Goal: Transaction & Acquisition: Purchase product/service

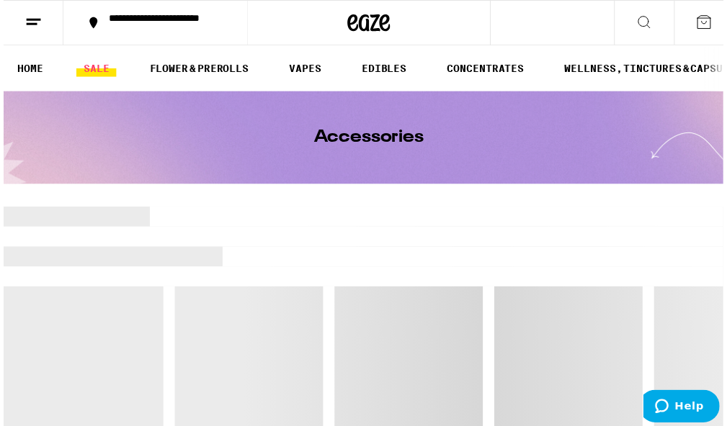
click at [90, 64] on link "SALE" at bounding box center [93, 69] width 40 height 17
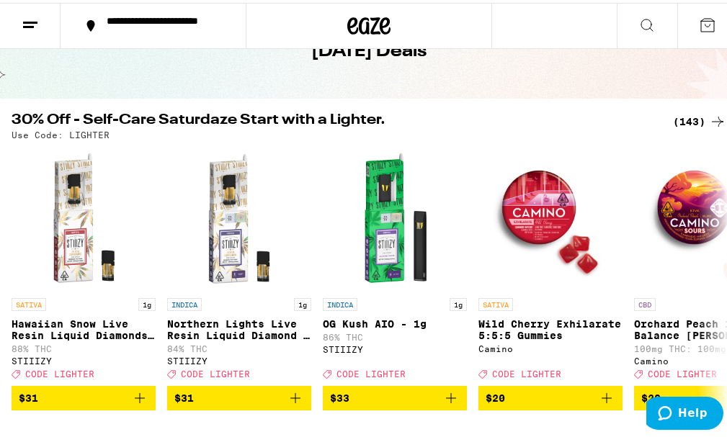
scroll to position [94, 0]
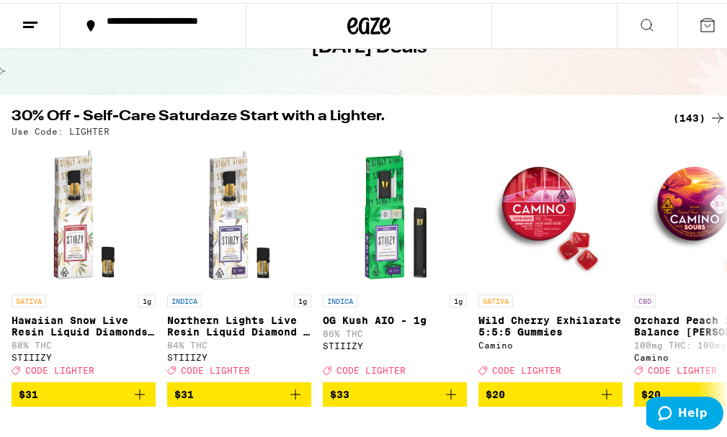
click at [687, 109] on div "(143)" at bounding box center [699, 115] width 53 height 17
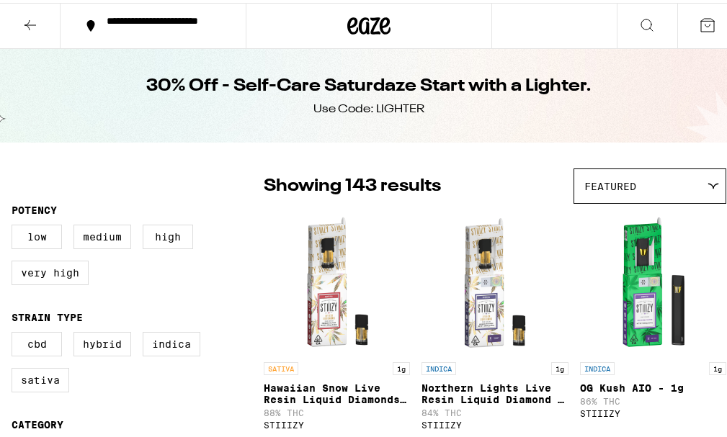
click at [684, 117] on div "30% Off - Self-Care Saturdaze Start with a Lighter. Use Code: LIGHTER" at bounding box center [369, 93] width 738 height 94
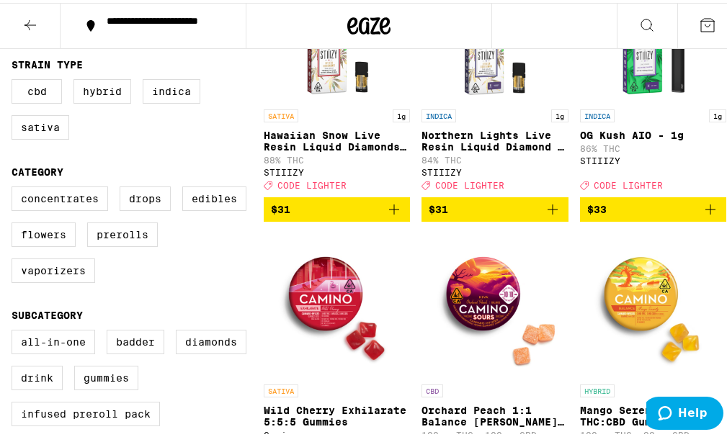
scroll to position [290, 0]
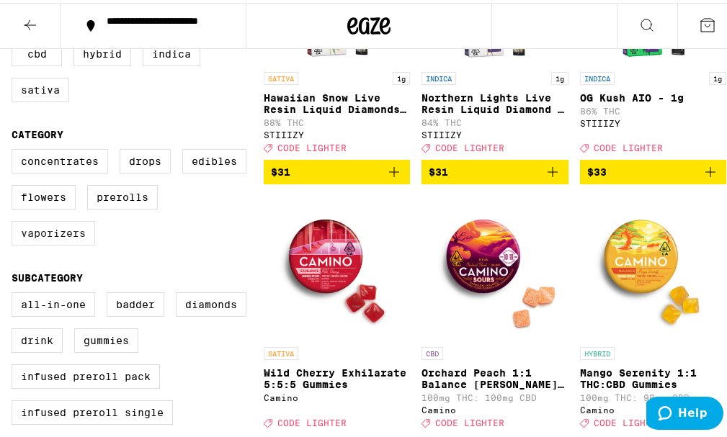
click at [55, 230] on label "Vaporizers" at bounding box center [54, 230] width 84 height 24
click at [15, 149] on input "Vaporizers" at bounding box center [14, 148] width 1 height 1
checkbox input "true"
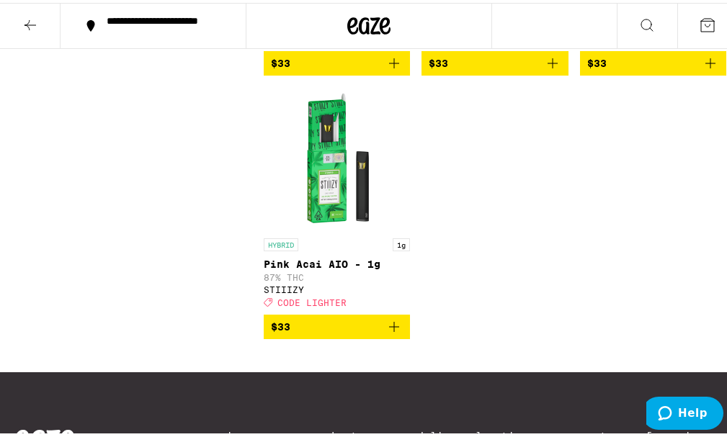
scroll to position [3967, 0]
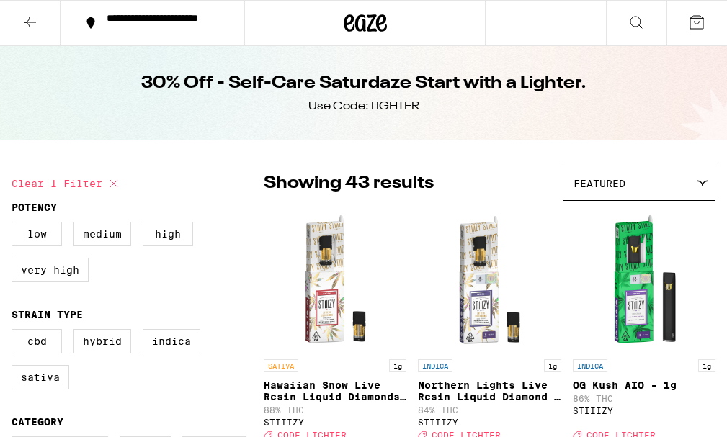
scroll to position [4119, 0]
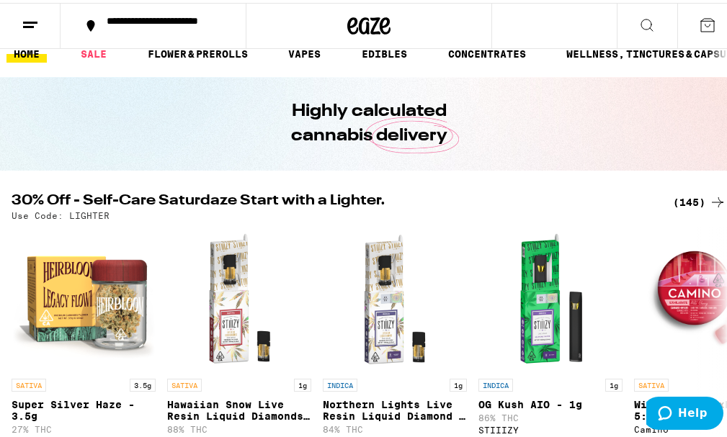
scroll to position [17, 0]
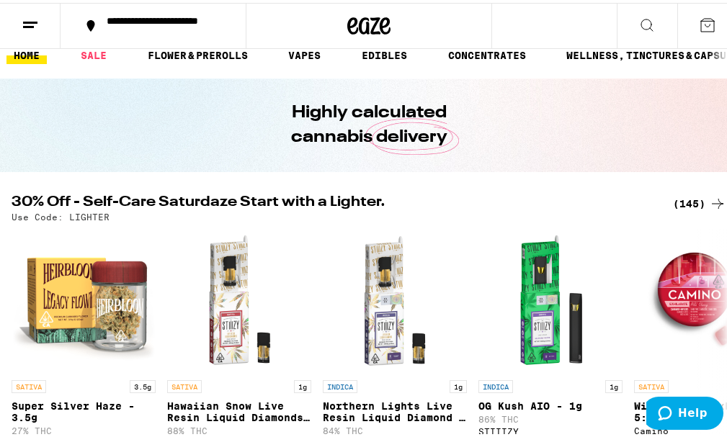
click at [315, 47] on link "VAPES" at bounding box center [304, 52] width 47 height 17
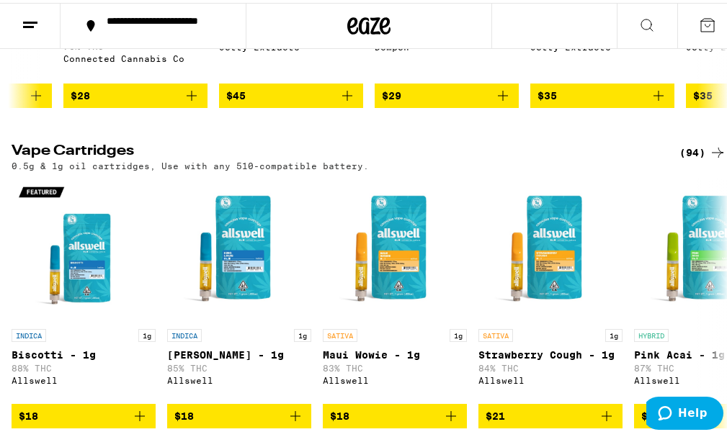
scroll to position [404, 0]
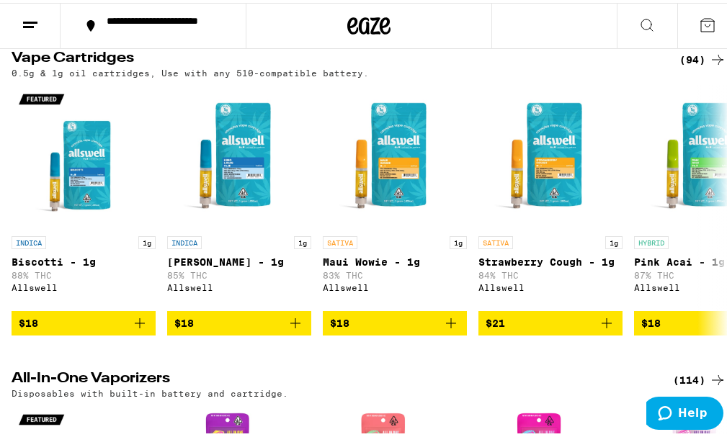
scroll to position [489, 0]
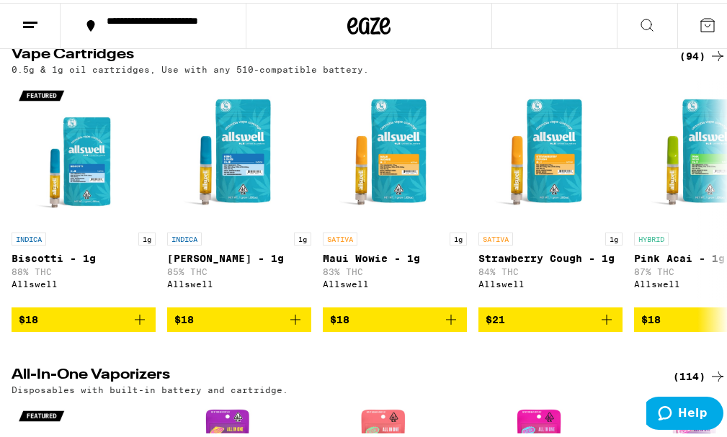
click at [686, 60] on div "(94)" at bounding box center [702, 53] width 47 height 17
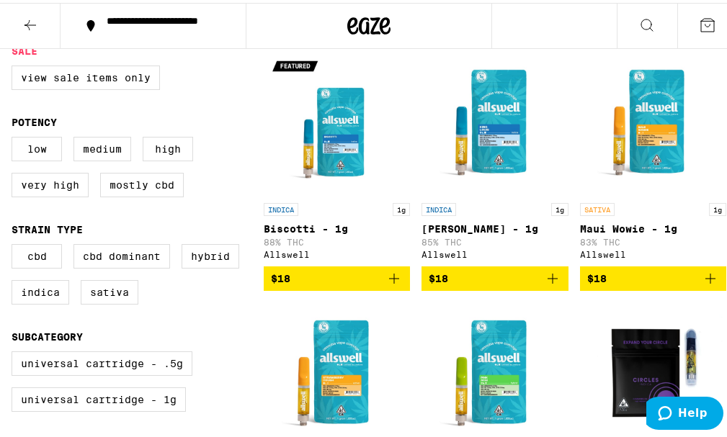
scroll to position [130, 0]
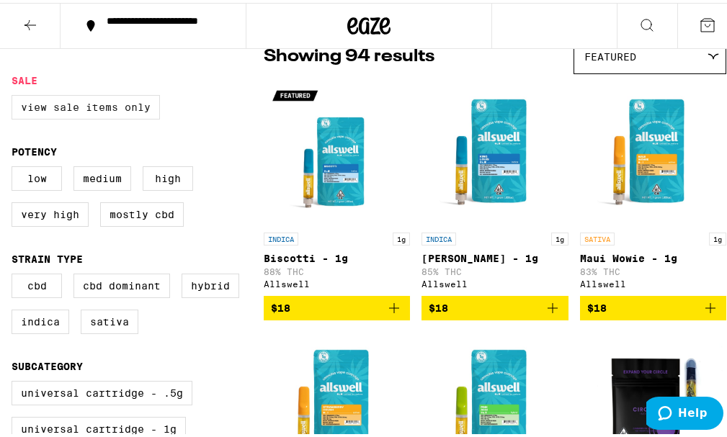
click at [67, 112] on label "View Sale Items Only" at bounding box center [86, 104] width 148 height 24
click at [15, 95] on input "View Sale Items Only" at bounding box center [14, 94] width 1 height 1
checkbox input "true"
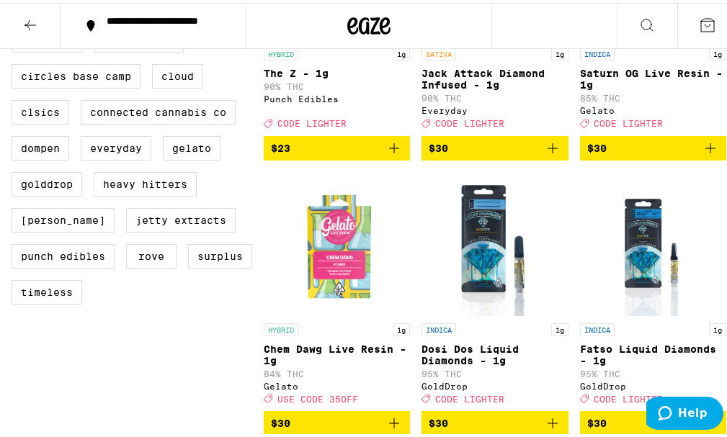
scroll to position [589, 0]
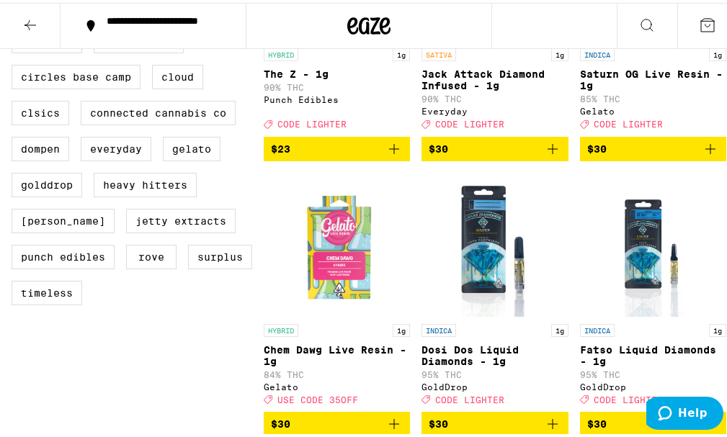
click at [702, 138] on icon "Add to bag" at bounding box center [710, 146] width 17 height 17
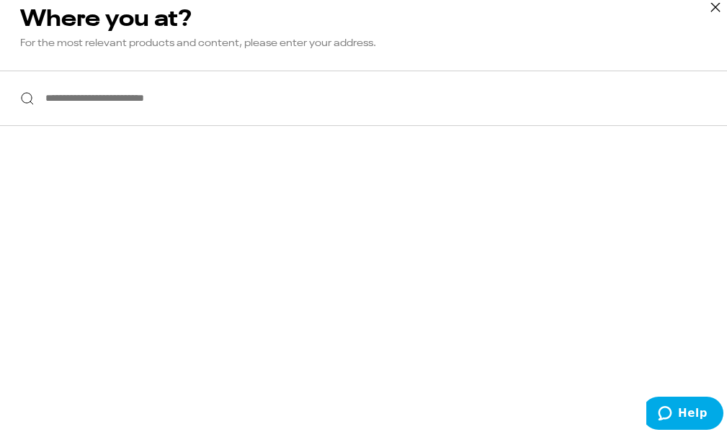
click at [704, 6] on icon at bounding box center [715, 5] width 22 height 22
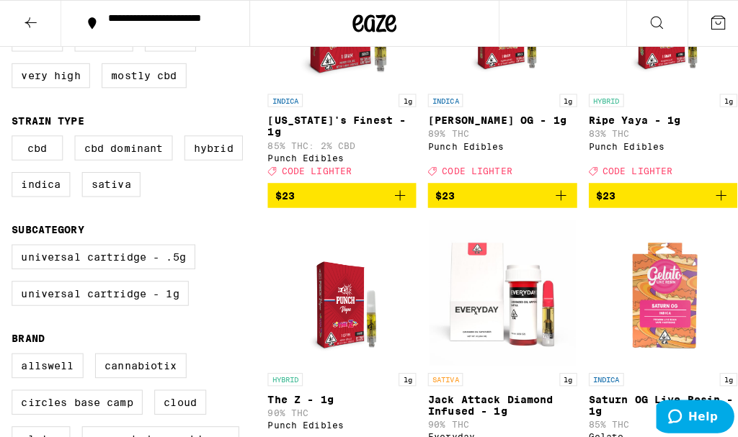
scroll to position [275, 0]
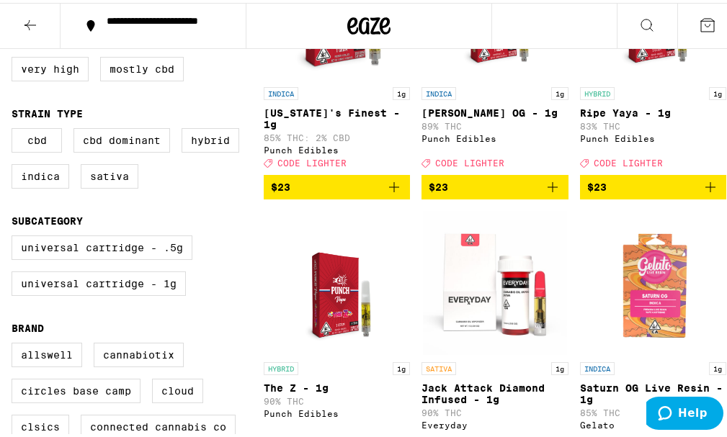
click at [396, 161] on link "INDICA 1g Florida's Finest - 1g 85% THC: 2% CBD Punch Edibles Deal Created with…" at bounding box center [337, 52] width 146 height 239
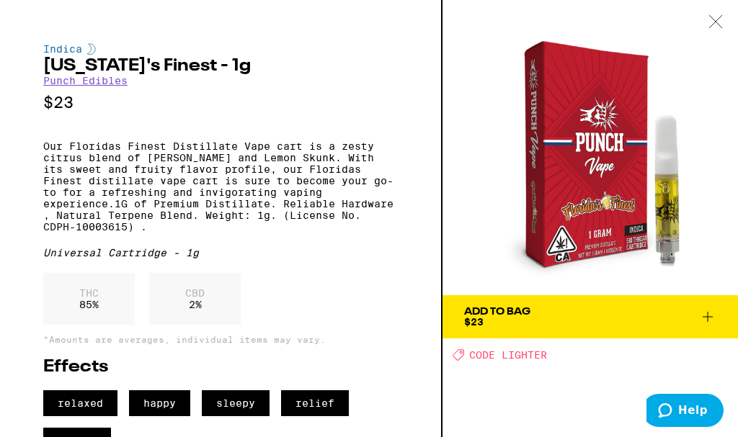
click at [678, 411] on span "Help" at bounding box center [668, 410] width 20 height 14
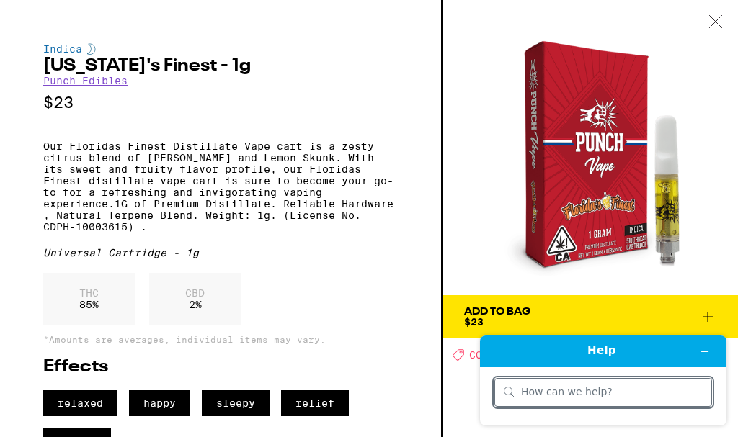
click at [717, 22] on icon at bounding box center [715, 21] width 14 height 13
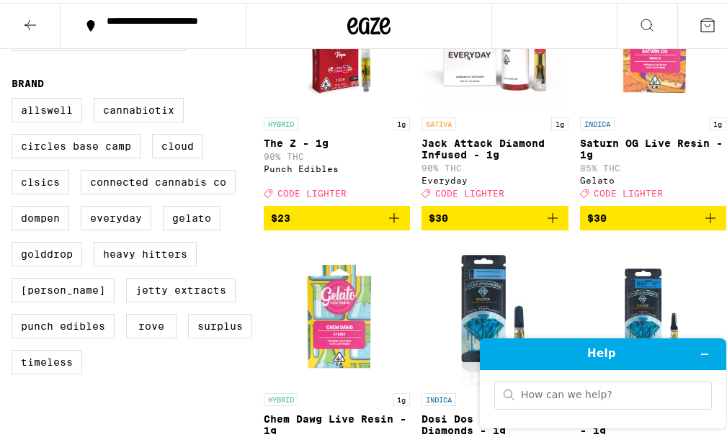
scroll to position [521, 0]
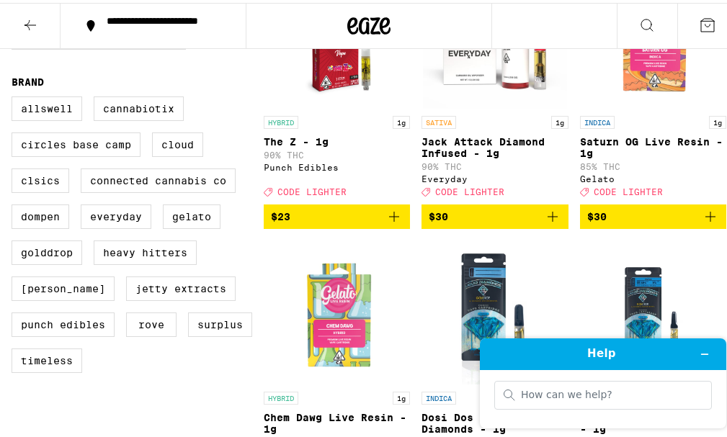
click at [702, 205] on icon "Add to bag" at bounding box center [710, 213] width 17 height 17
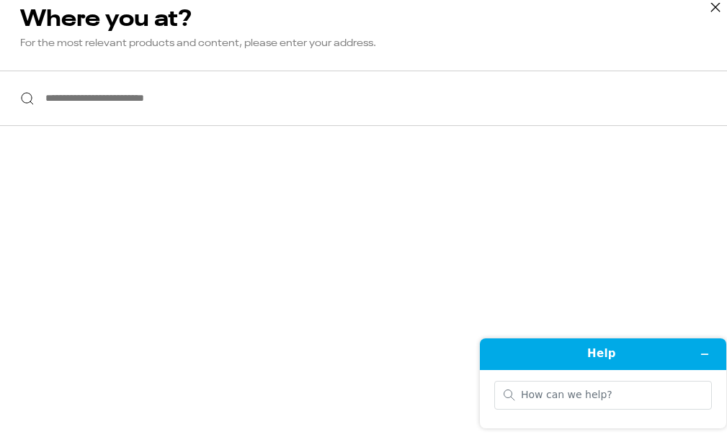
click at [627, 98] on input "**********" at bounding box center [369, 95] width 738 height 55
click at [704, 9] on icon at bounding box center [715, 5] width 22 height 22
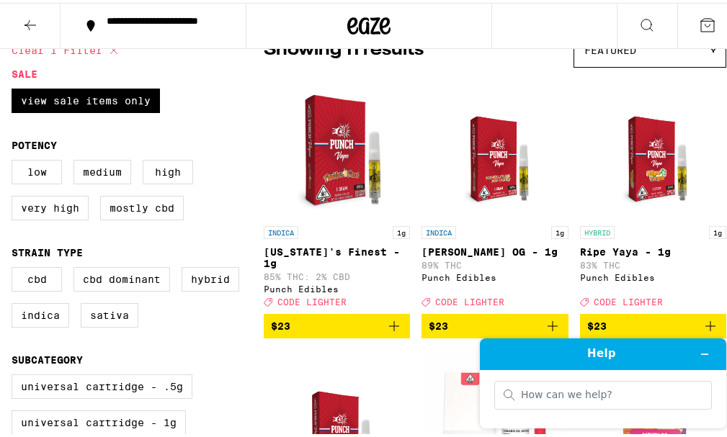
scroll to position [0, 0]
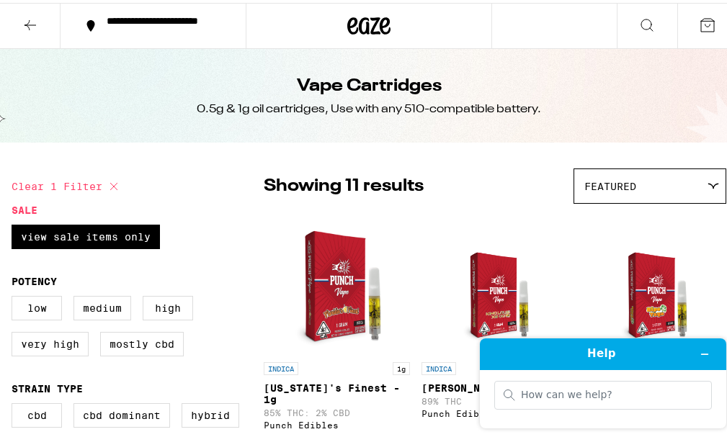
click at [701, 22] on icon at bounding box center [707, 22] width 13 height 13
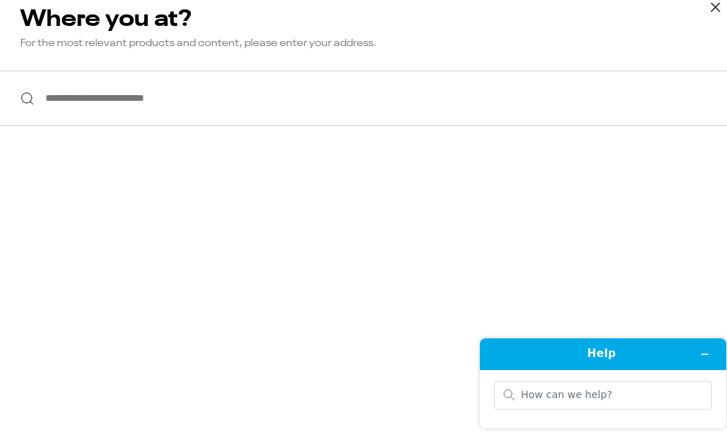
click at [704, 10] on icon at bounding box center [715, 5] width 22 height 22
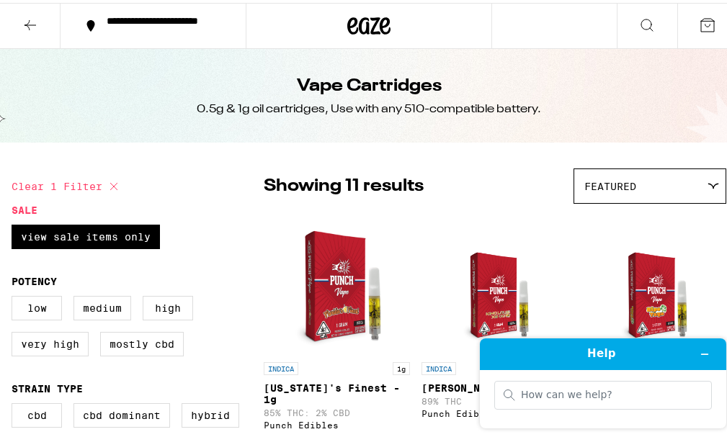
click at [351, 23] on icon at bounding box center [368, 23] width 43 height 26
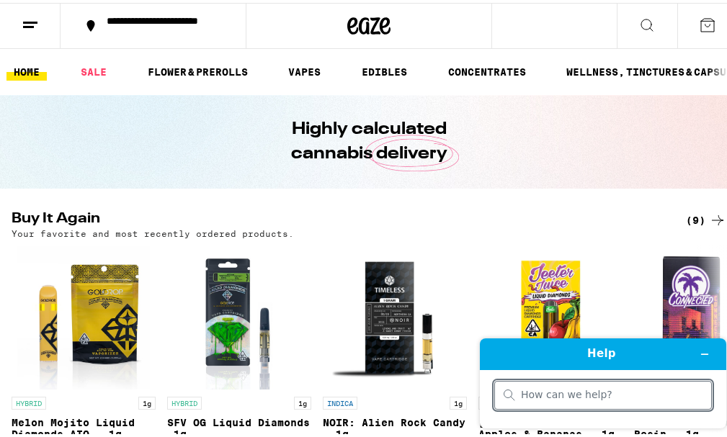
click at [12, 40] on button at bounding box center [30, 23] width 61 height 45
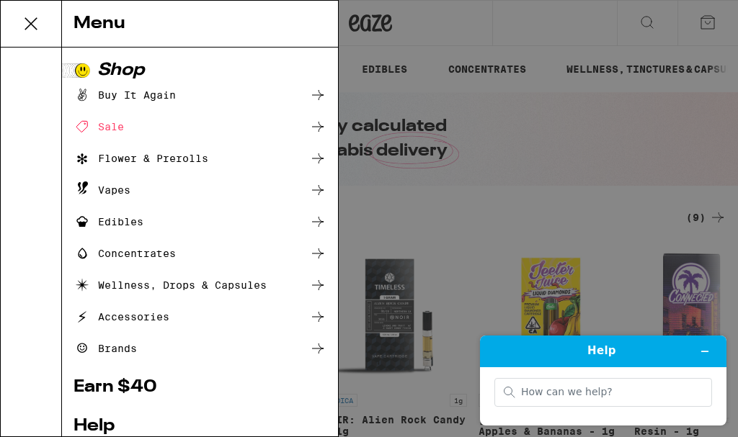
click at [700, 23] on div "Menu Shop Buy It Again Sale Flower & Prerolls Vapes Edibles Concentrates Wellne…" at bounding box center [369, 218] width 738 height 437
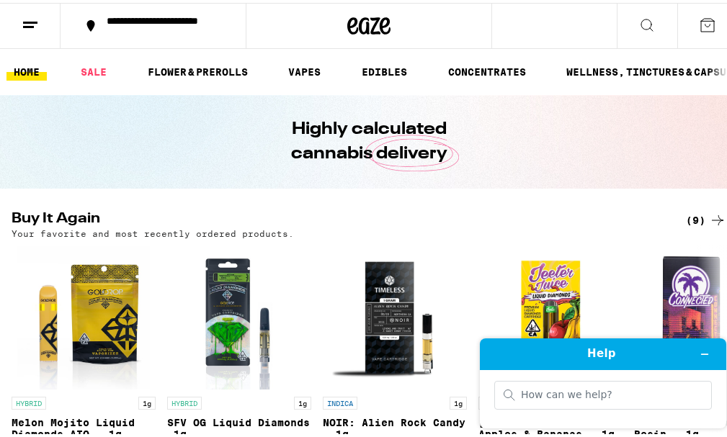
click at [703, 21] on icon at bounding box center [707, 22] width 13 height 13
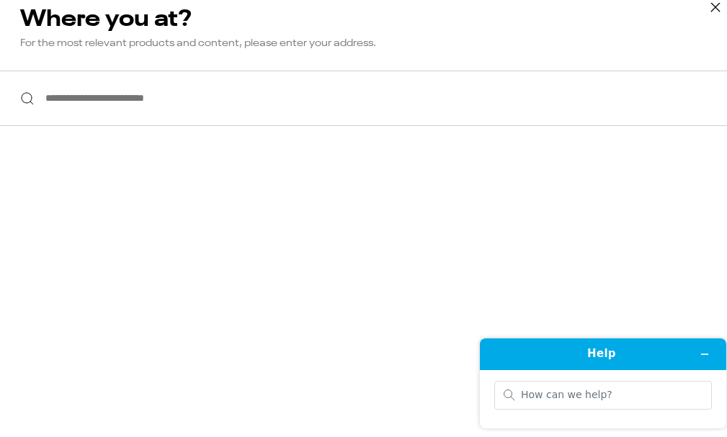
click at [541, 110] on input "**********" at bounding box center [369, 95] width 738 height 55
click at [332, 97] on input "**********" at bounding box center [369, 95] width 738 height 55
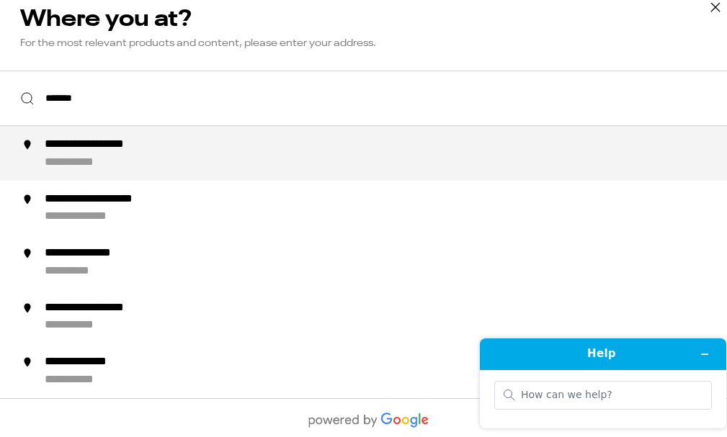
click at [211, 151] on div "**********" at bounding box center [398, 151] width 706 height 32
type input "**********"
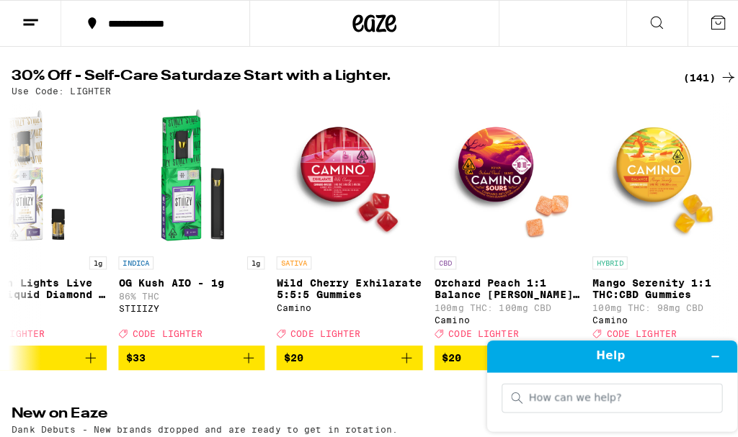
scroll to position [0, 212]
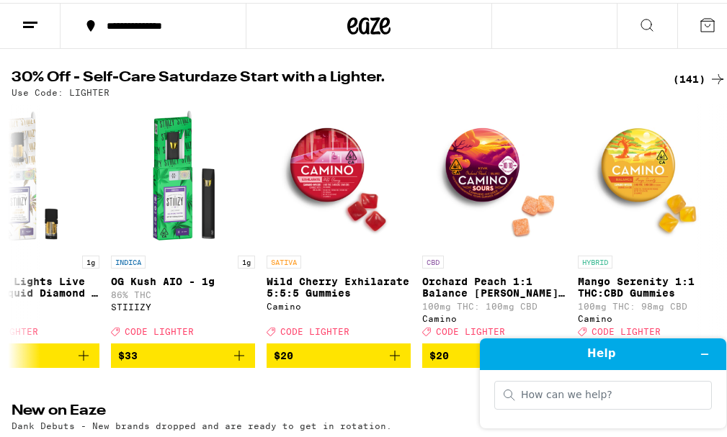
click at [699, 27] on icon at bounding box center [707, 22] width 17 height 17
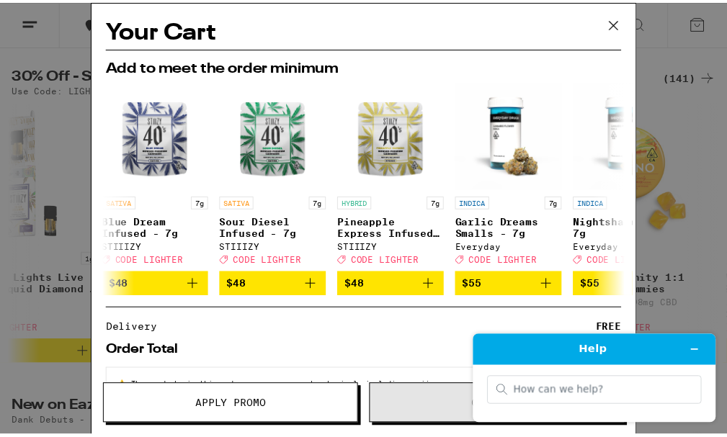
scroll to position [0, 684]
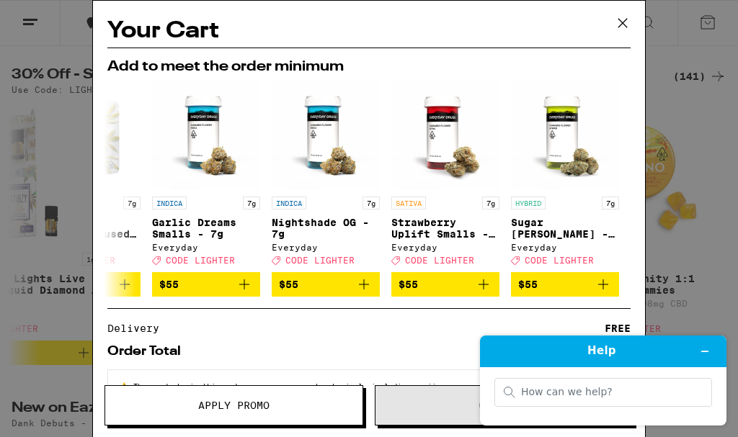
click at [683, 126] on div "Your Cart Add to meet the order minimum INDICA 3.5g Melted Strawberries - 3.5g …" at bounding box center [369, 218] width 738 height 437
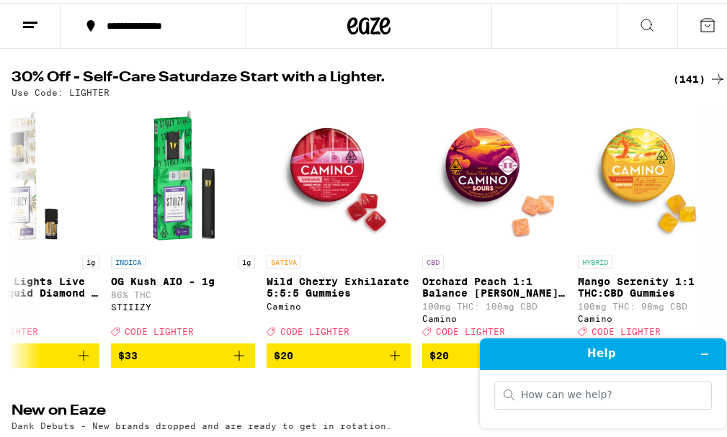
click at [686, 73] on div "(141)" at bounding box center [699, 76] width 53 height 17
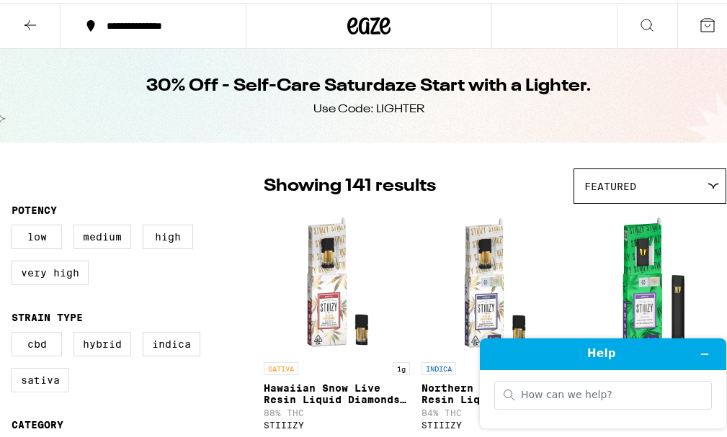
click at [704, 24] on icon at bounding box center [707, 22] width 17 height 17
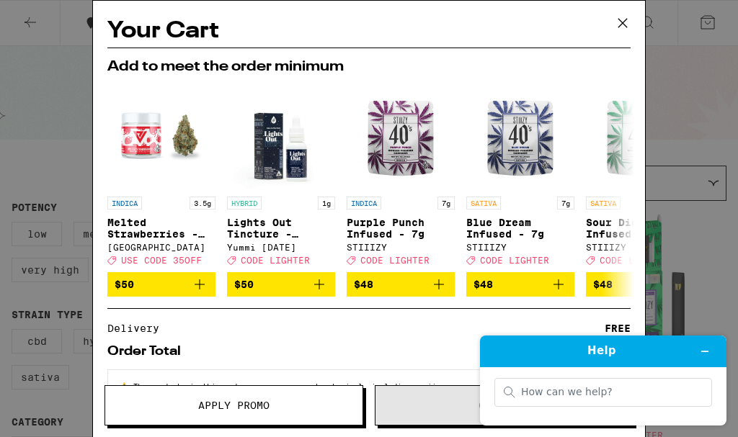
click at [691, 98] on div "Your Cart Add to meet the order minimum INDICA 3.5g Melted Strawberries - 3.5g …" at bounding box center [369, 218] width 738 height 437
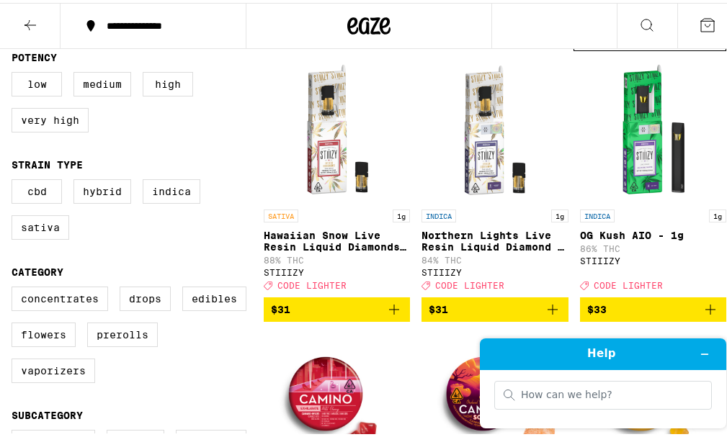
scroll to position [158, 0]
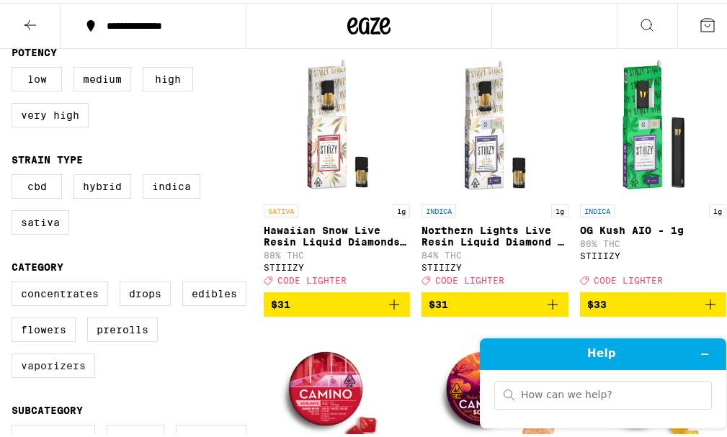
click at [74, 364] on label "Vaporizers" at bounding box center [54, 363] width 84 height 24
click at [15, 282] on input "Vaporizers" at bounding box center [14, 281] width 1 height 1
checkbox input "true"
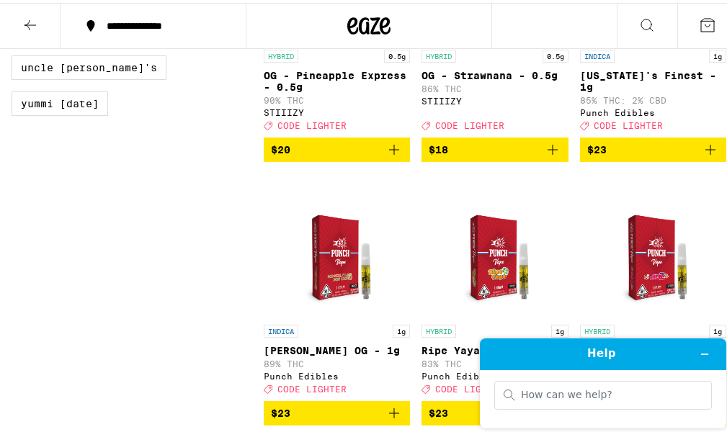
scroll to position [1141, 0]
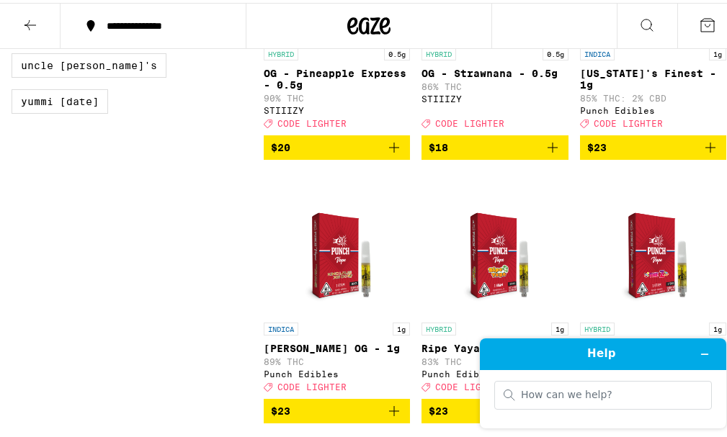
click at [706, 148] on icon "Add to bag" at bounding box center [710, 144] width 17 height 17
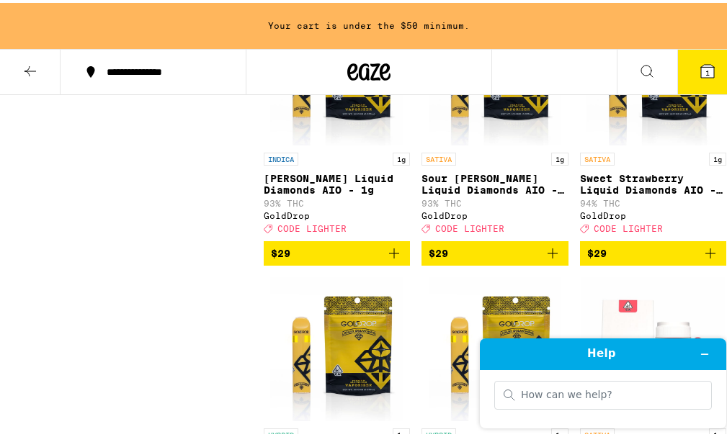
scroll to position [2719, 0]
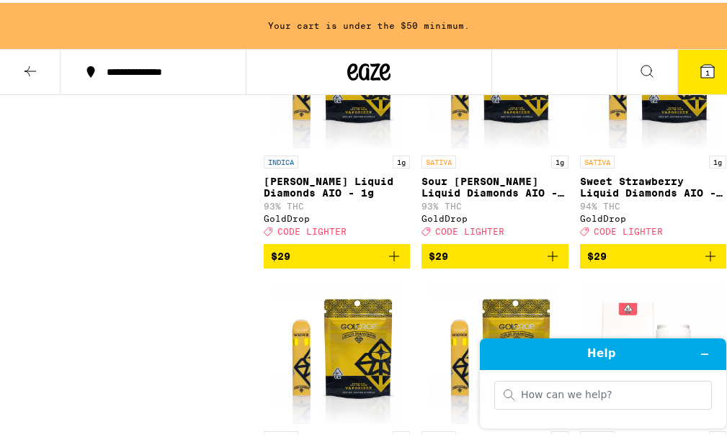
click at [391, 264] on button "$29" at bounding box center [337, 253] width 146 height 24
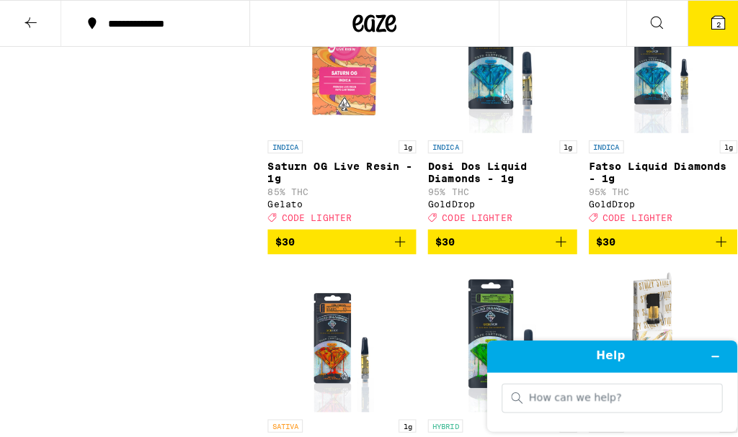
scroll to position [3235, 0]
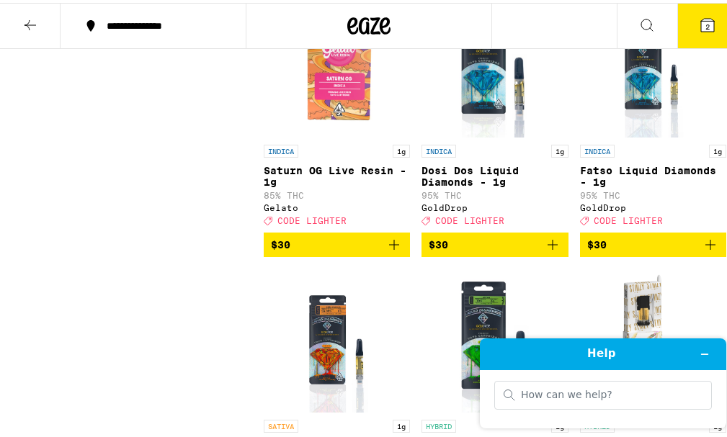
click at [705, 24] on span "2" at bounding box center [707, 23] width 4 height 9
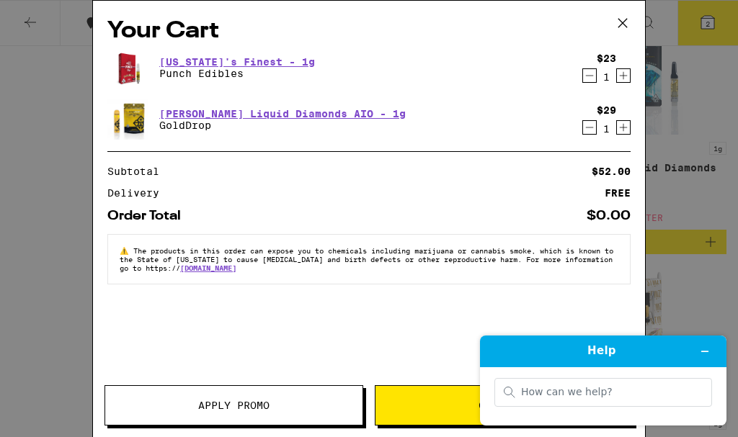
click at [416, 412] on button "Checkout" at bounding box center [504, 405] width 259 height 40
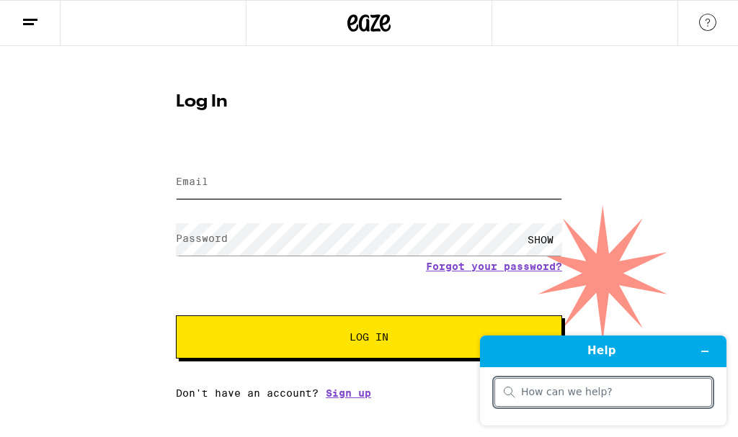
type input "maravillapete@gmail.com"
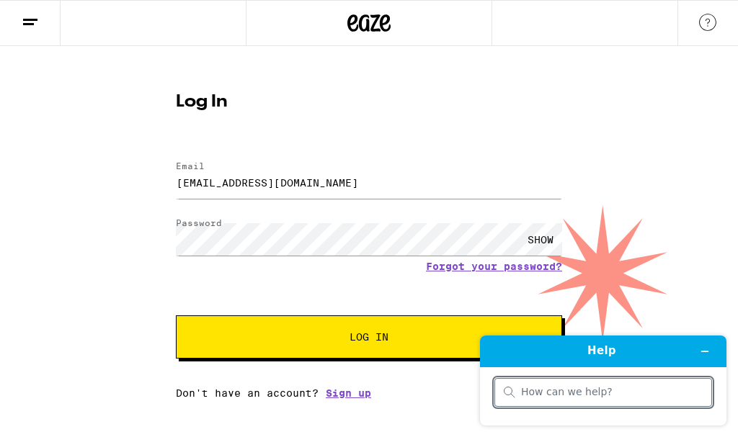
click at [430, 346] on button "Log In" at bounding box center [369, 336] width 386 height 43
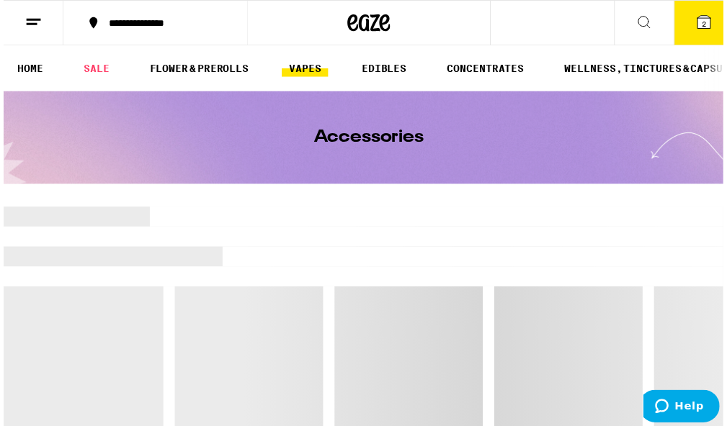
click at [315, 63] on link "VAPES" at bounding box center [304, 69] width 47 height 17
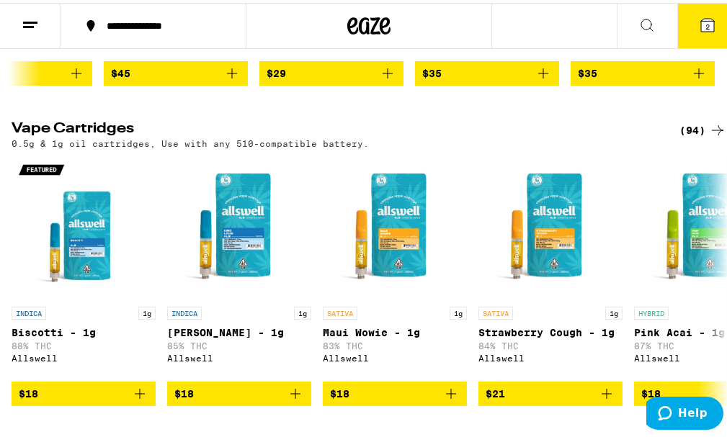
scroll to position [409, 0]
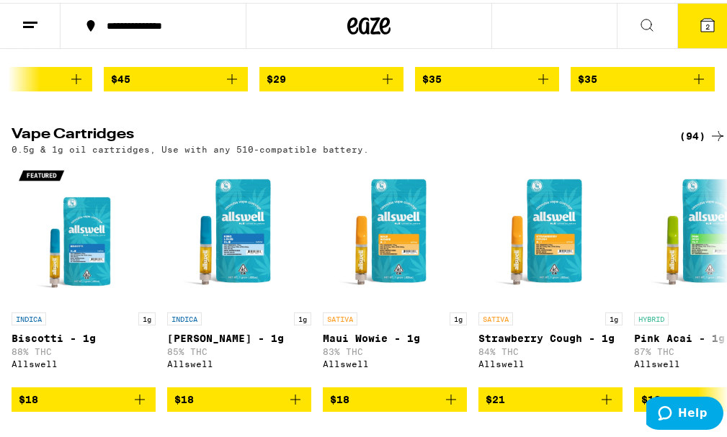
click at [709, 125] on icon at bounding box center [717, 133] width 17 height 17
click at [712, 133] on icon at bounding box center [718, 133] width 12 height 10
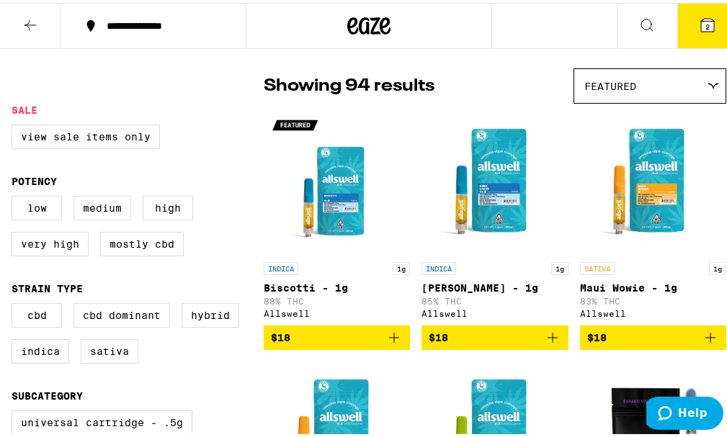
scroll to position [95, 0]
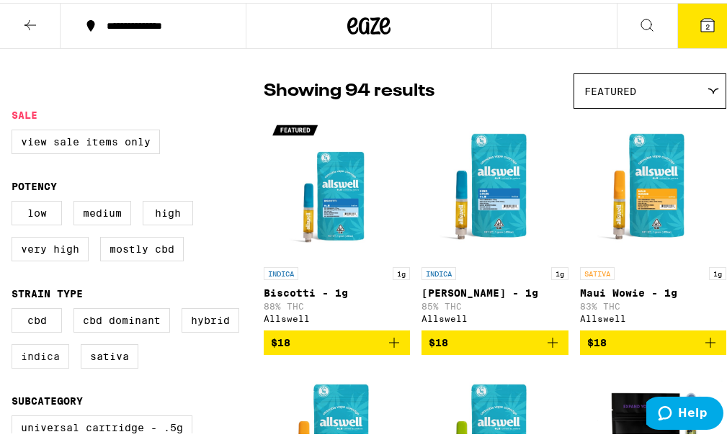
click at [48, 351] on label "Indica" at bounding box center [41, 353] width 58 height 24
click at [15, 308] on input "Indica" at bounding box center [14, 308] width 1 height 1
checkbox input "true"
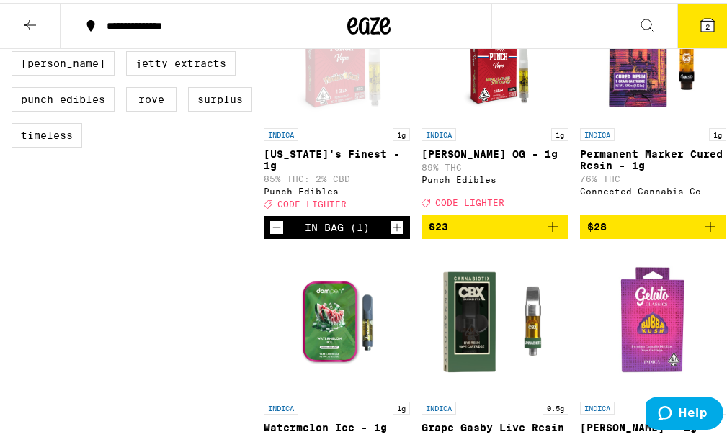
scroll to position [756, 0]
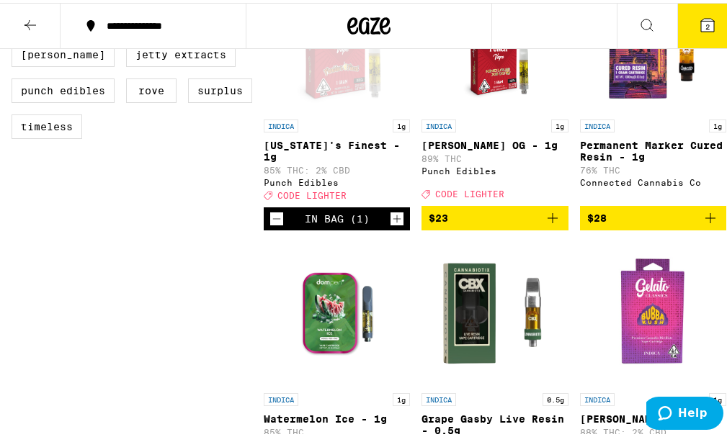
click at [709, 203] on button "$28" at bounding box center [653, 215] width 146 height 24
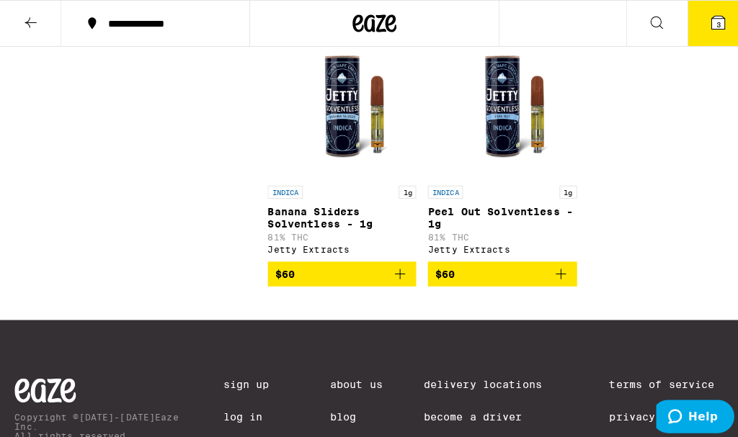
scroll to position [2815, 0]
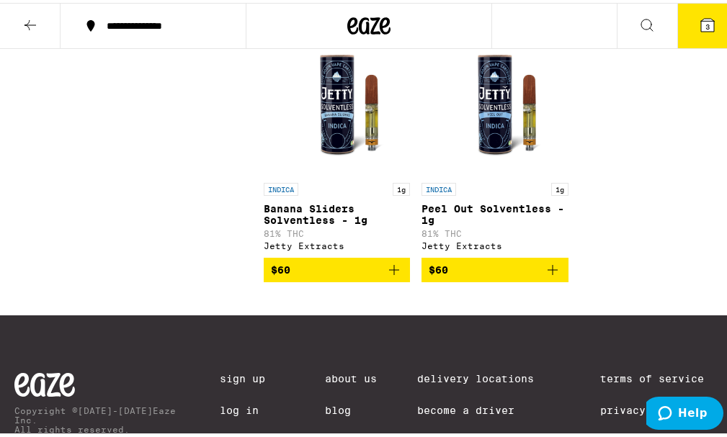
click at [698, 35] on button "3" at bounding box center [707, 23] width 61 height 45
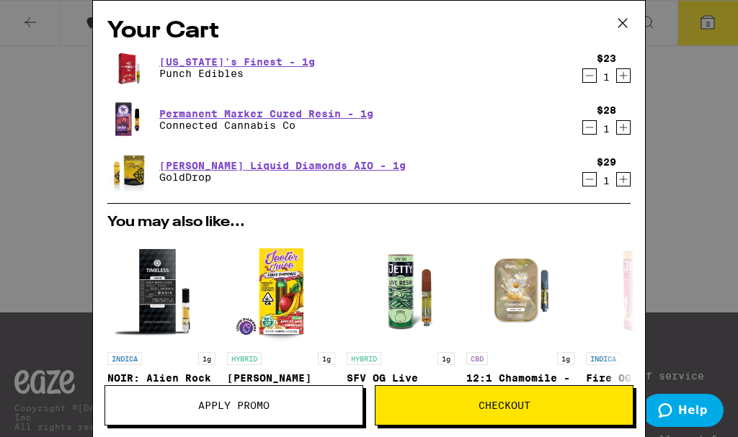
click at [617, 125] on icon "Increment" at bounding box center [623, 127] width 13 height 17
click at [617, 183] on icon "Increment" at bounding box center [623, 179] width 13 height 17
click at [563, 418] on button "Checkout" at bounding box center [504, 405] width 259 height 40
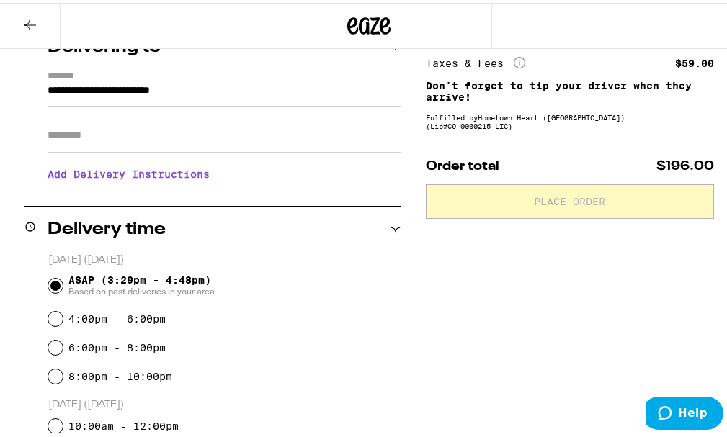
scroll to position [192, 0]
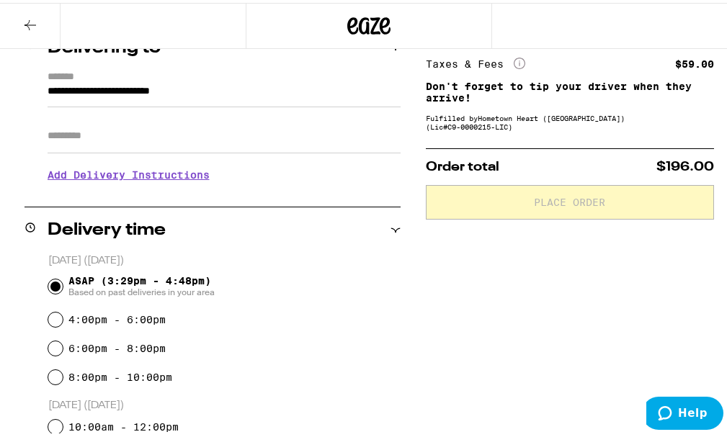
click at [171, 275] on span "ASAP (3:29pm - 4:48pm) Based on past deliveries in your area" at bounding box center [141, 283] width 146 height 23
click at [63, 277] on input "ASAP (3:29pm - 4:48pm) Based on past deliveries in your area" at bounding box center [55, 284] width 14 height 14
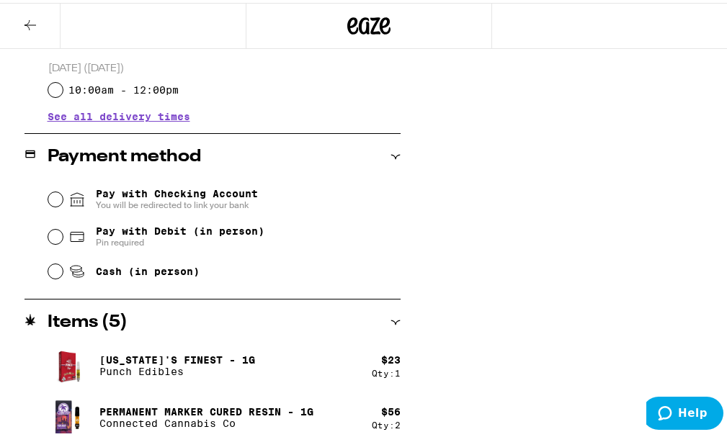
scroll to position [556, 0]
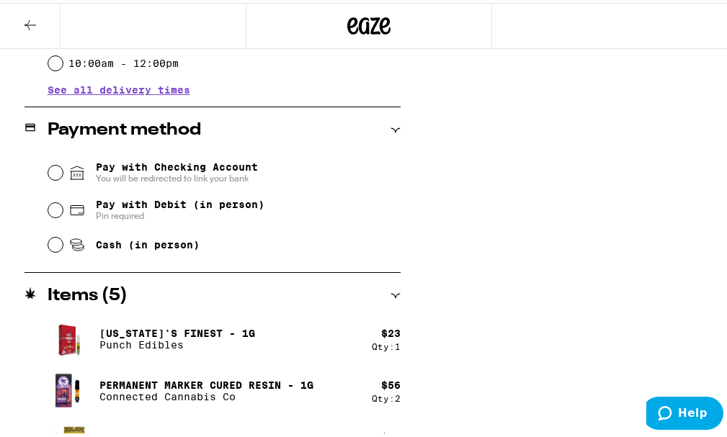
click at [224, 196] on span "Pay with Debit (in person)" at bounding box center [180, 202] width 169 height 12
click at [63, 200] on input "Pay with Debit (in person) Pin required" at bounding box center [55, 207] width 14 height 14
radio input "true"
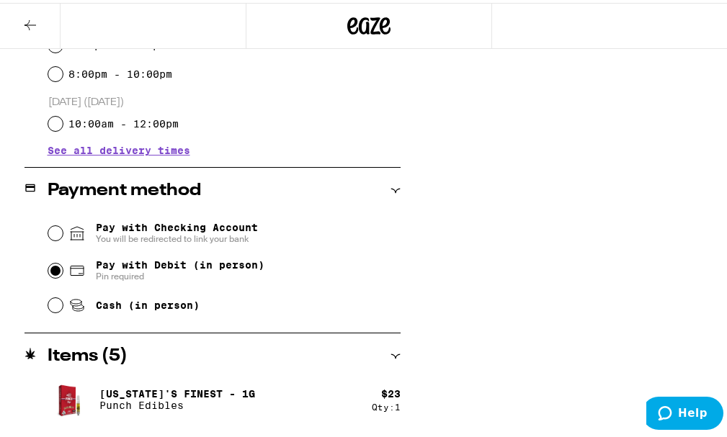
scroll to position [591, 0]
